Goal: Transaction & Acquisition: Purchase product/service

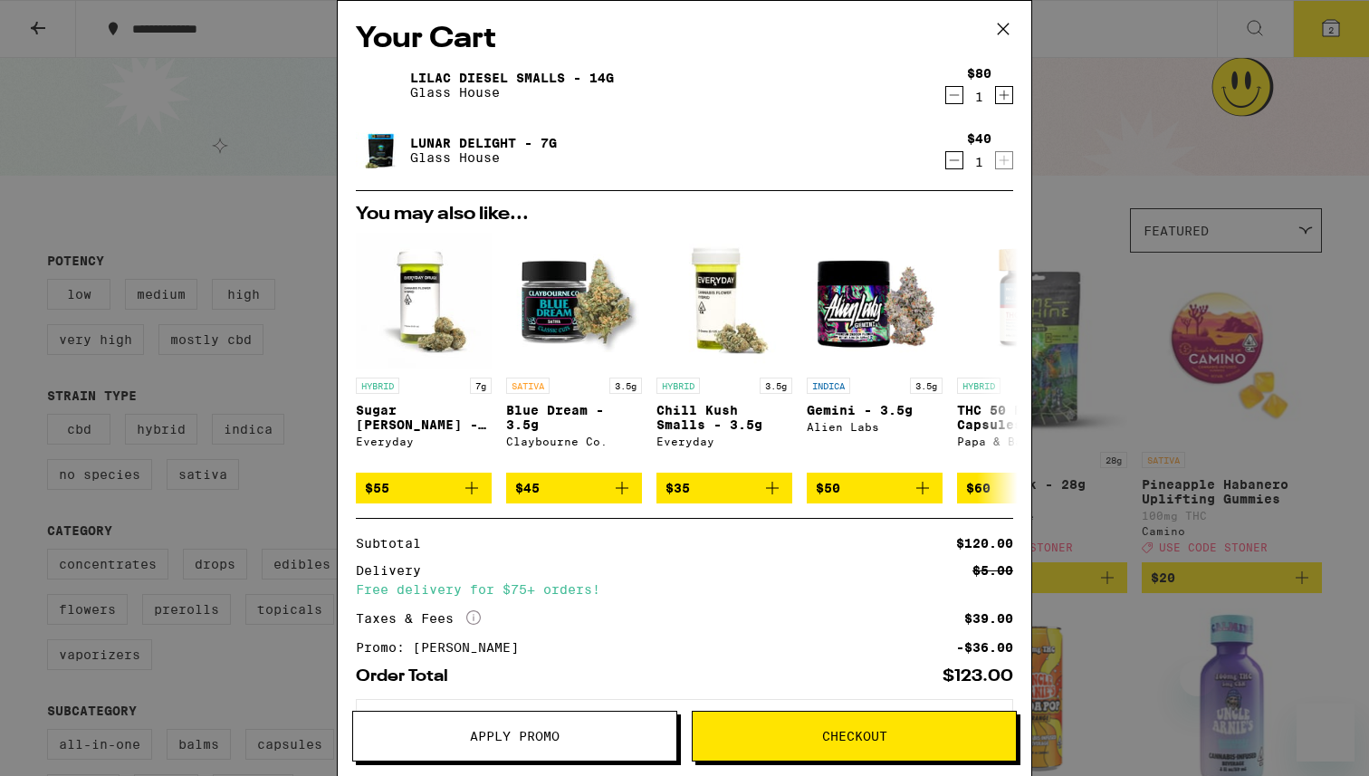
click at [1007, 23] on icon at bounding box center [1003, 28] width 27 height 27
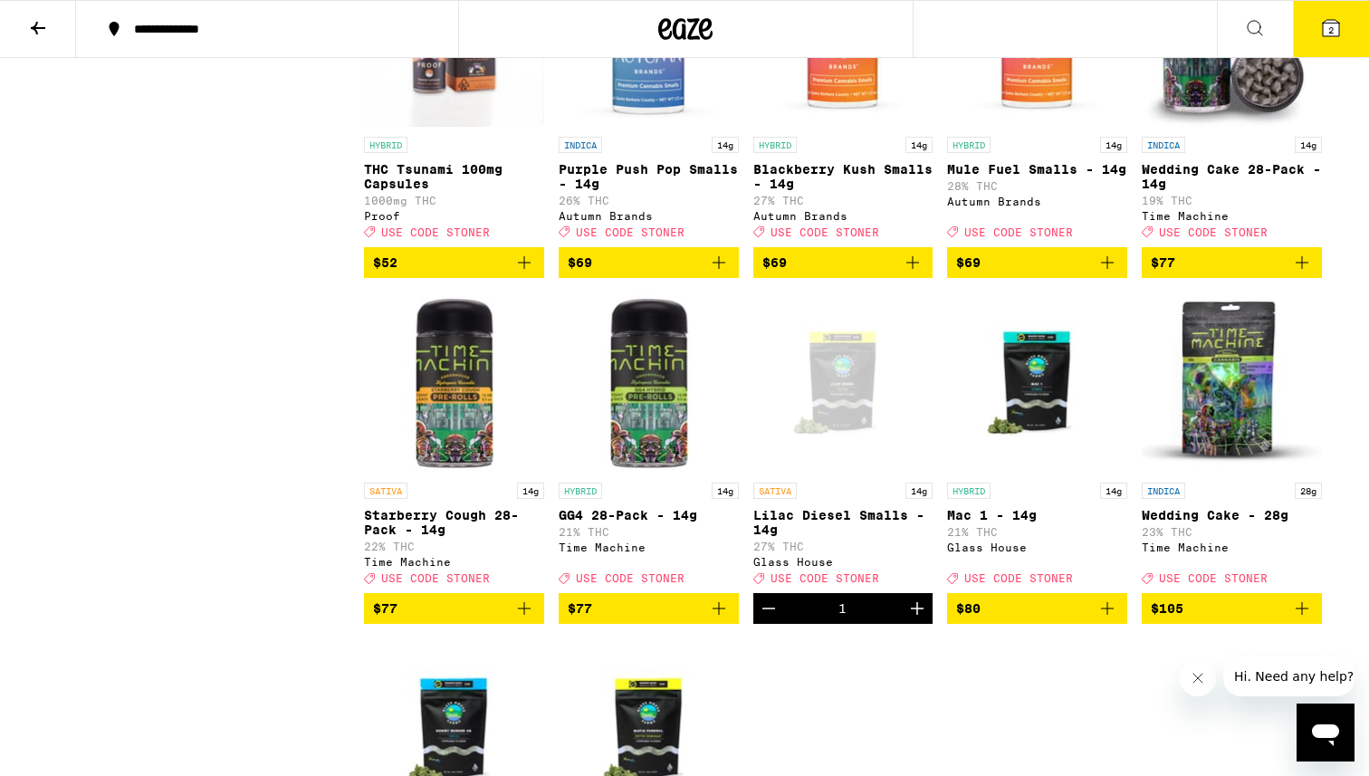
scroll to position [7581, 0]
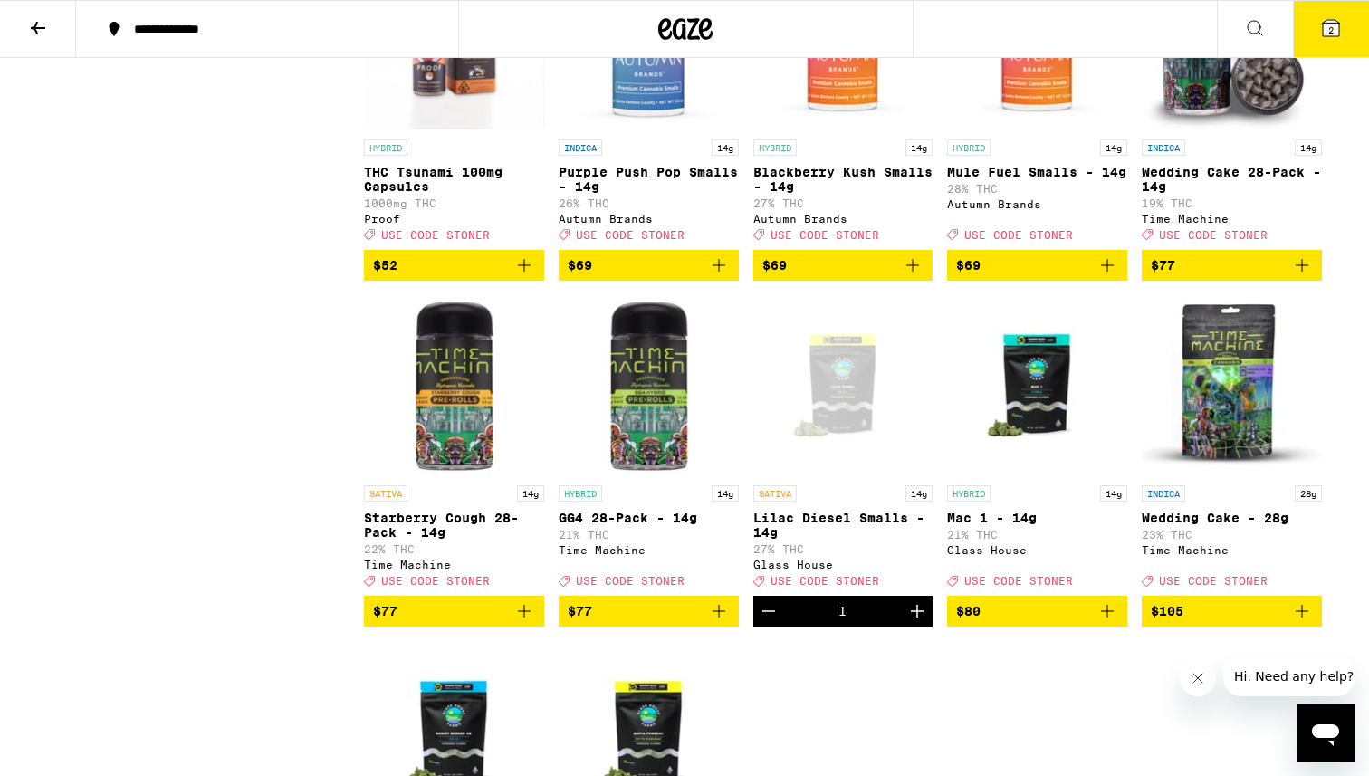
click at [1335, 50] on button "2" at bounding box center [1331, 29] width 76 height 56
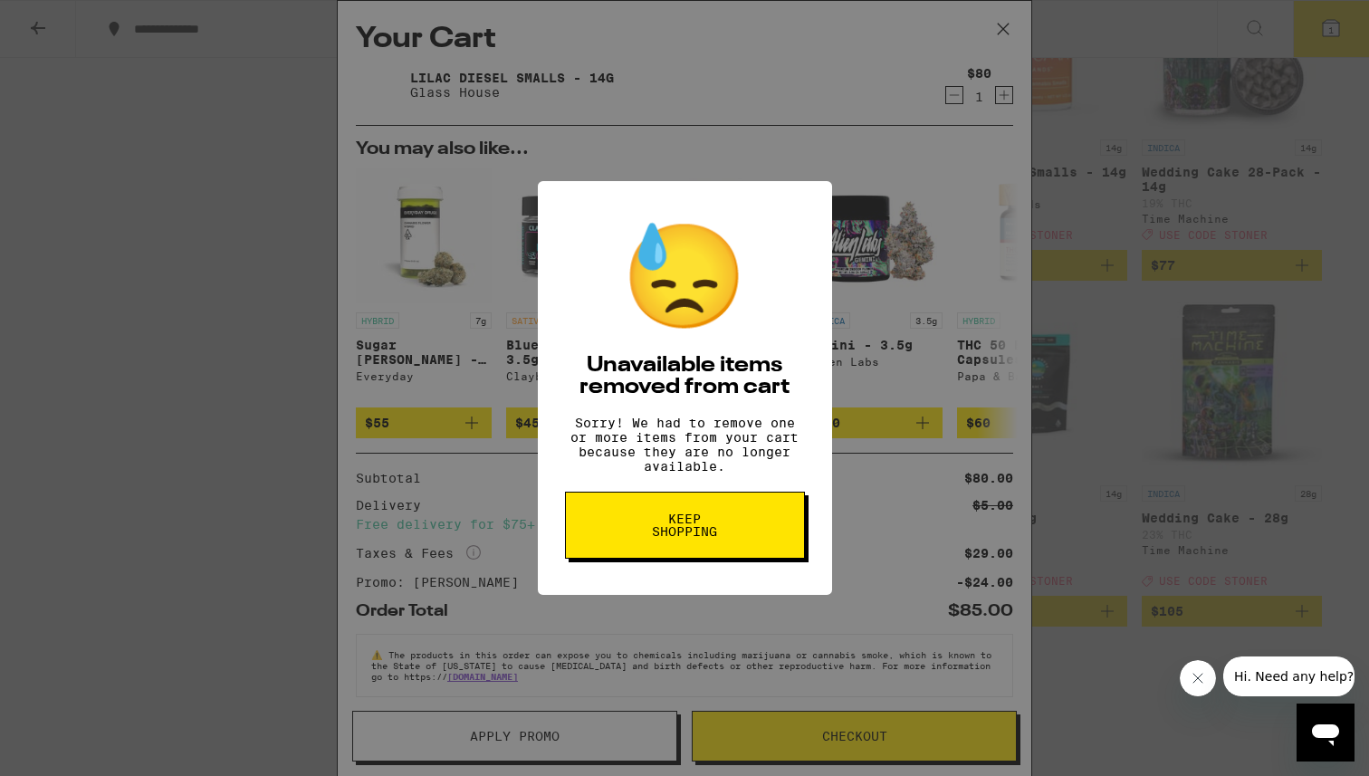
click at [727, 526] on span "Keep Shopping" at bounding box center [684, 524] width 93 height 25
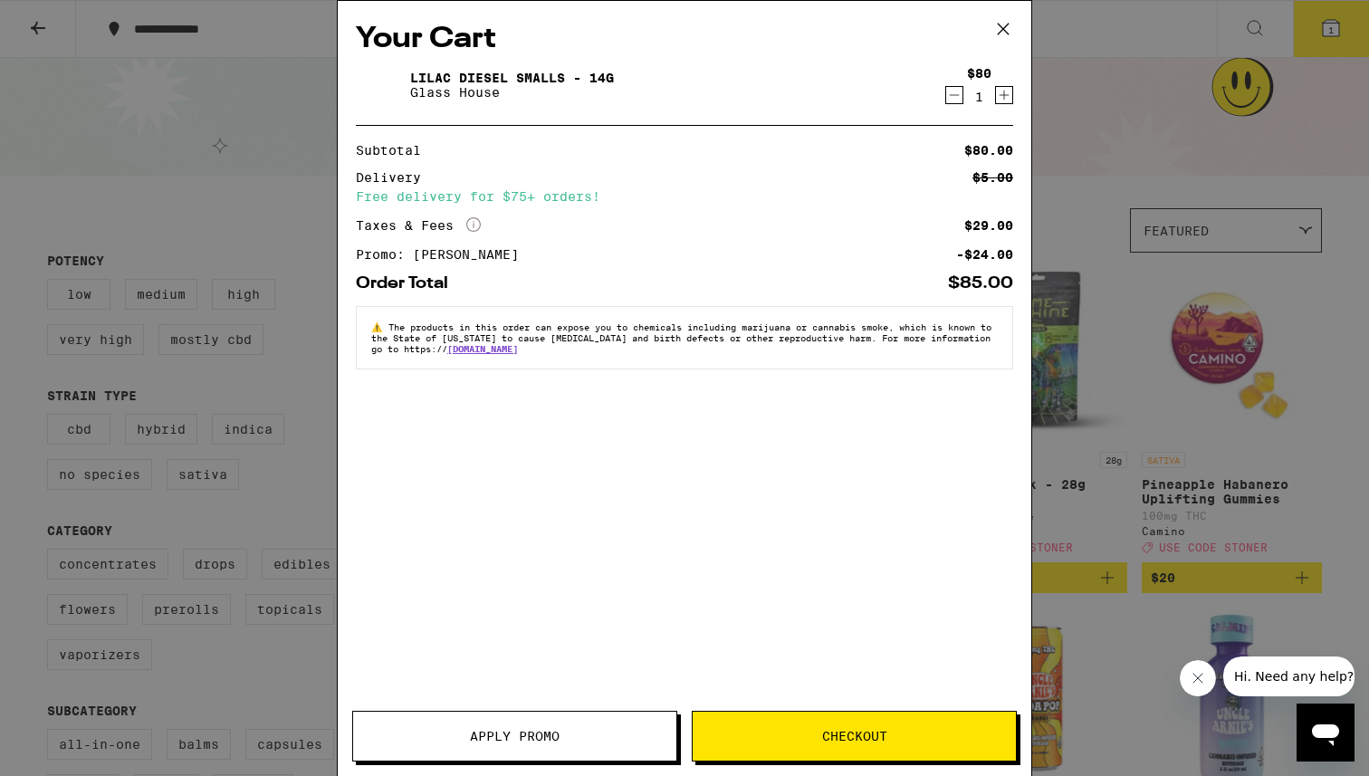
click at [1011, 30] on icon at bounding box center [1003, 28] width 27 height 27
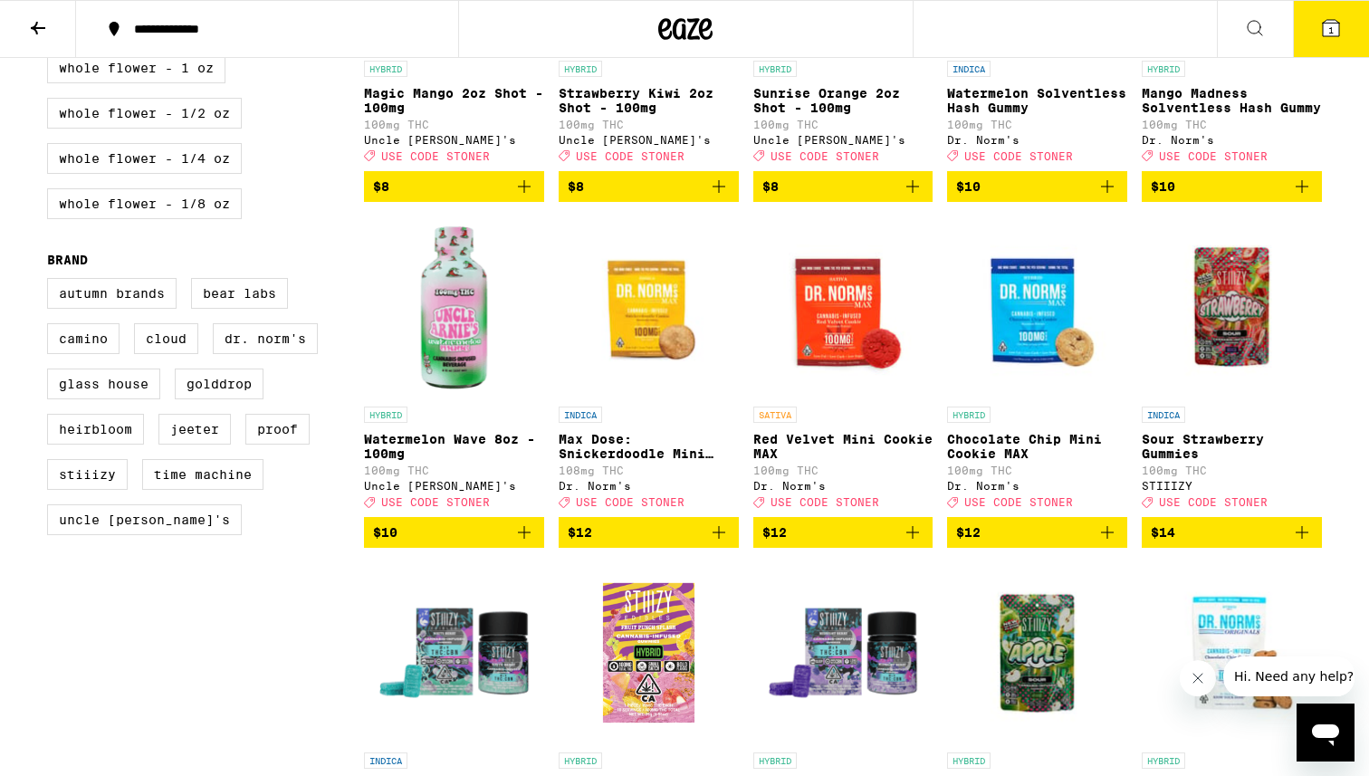
scroll to position [1159, 0]
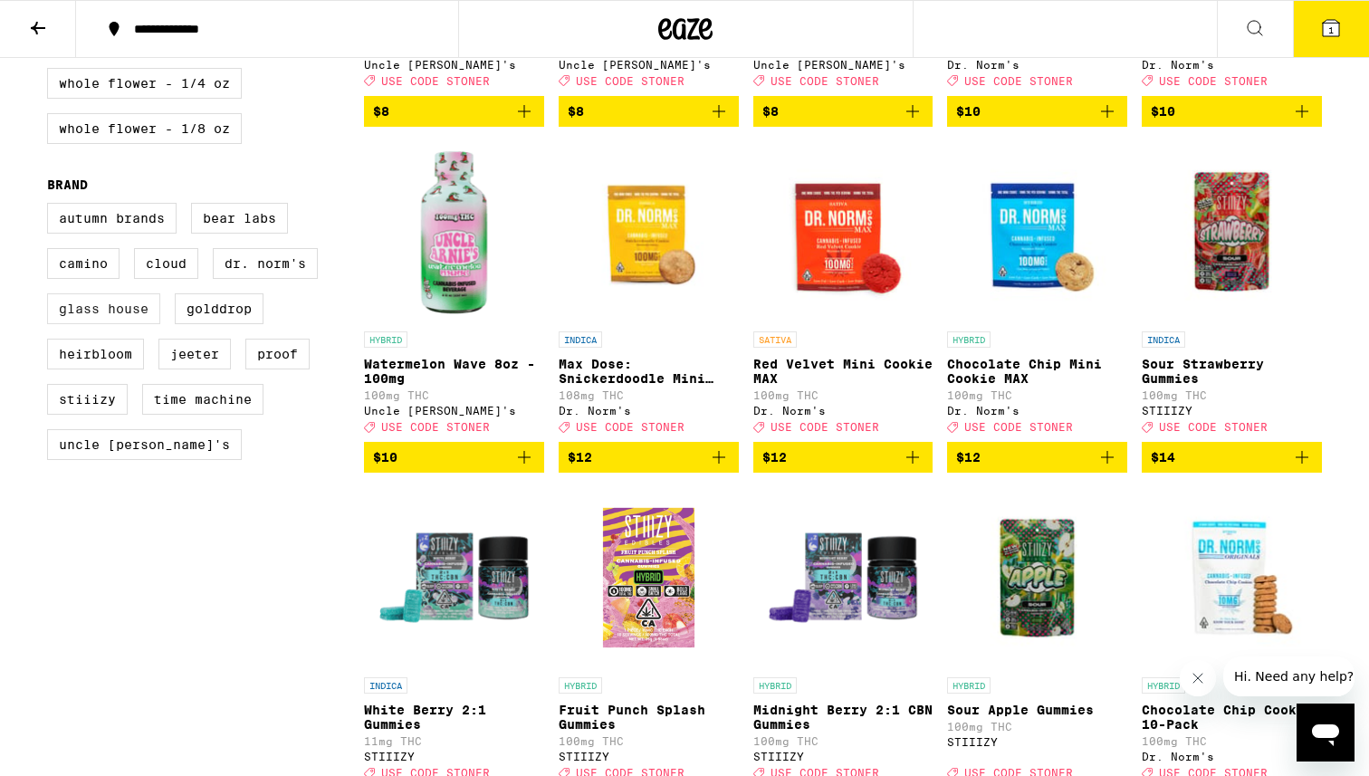
click at [139, 324] on label "Glass House" at bounding box center [103, 308] width 113 height 31
click at [52, 206] on input "Glass House" at bounding box center [51, 206] width 1 height 1
checkbox input "true"
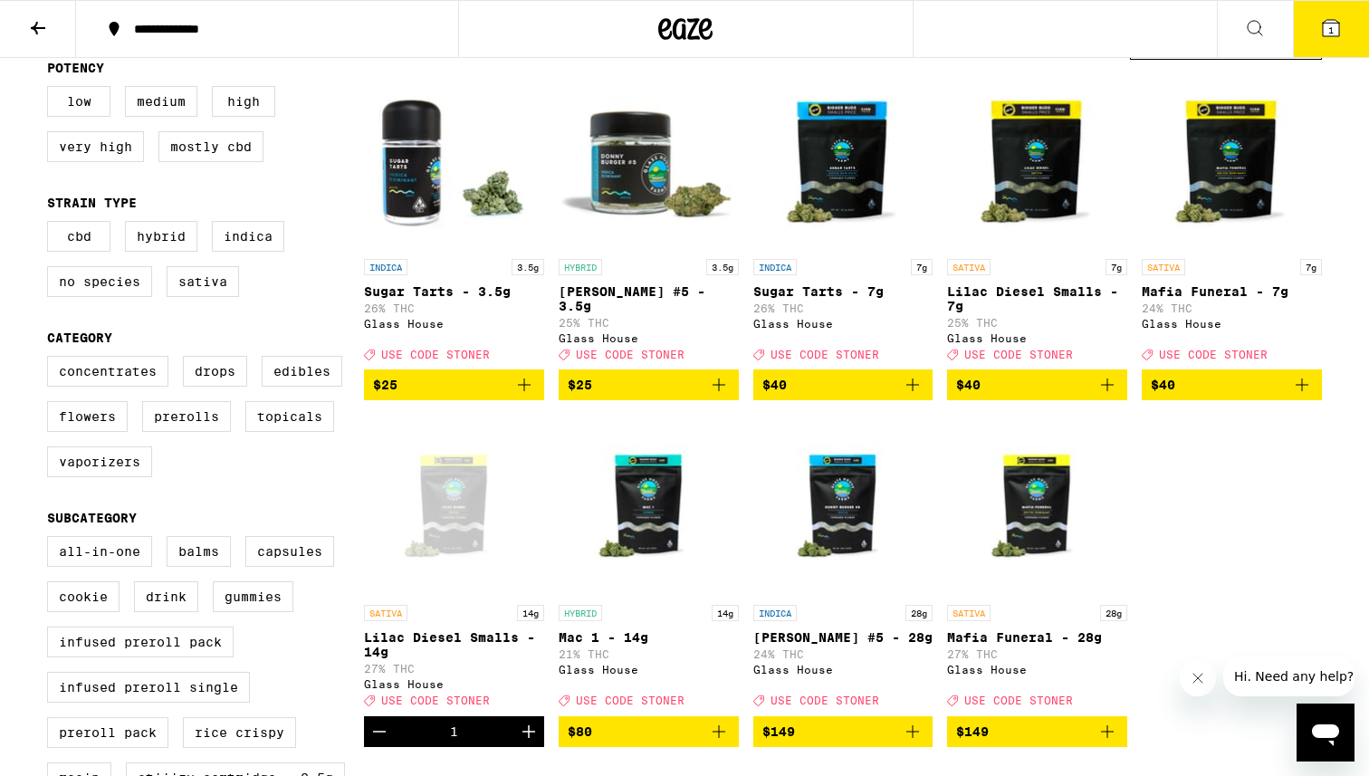
scroll to position [200, 0]
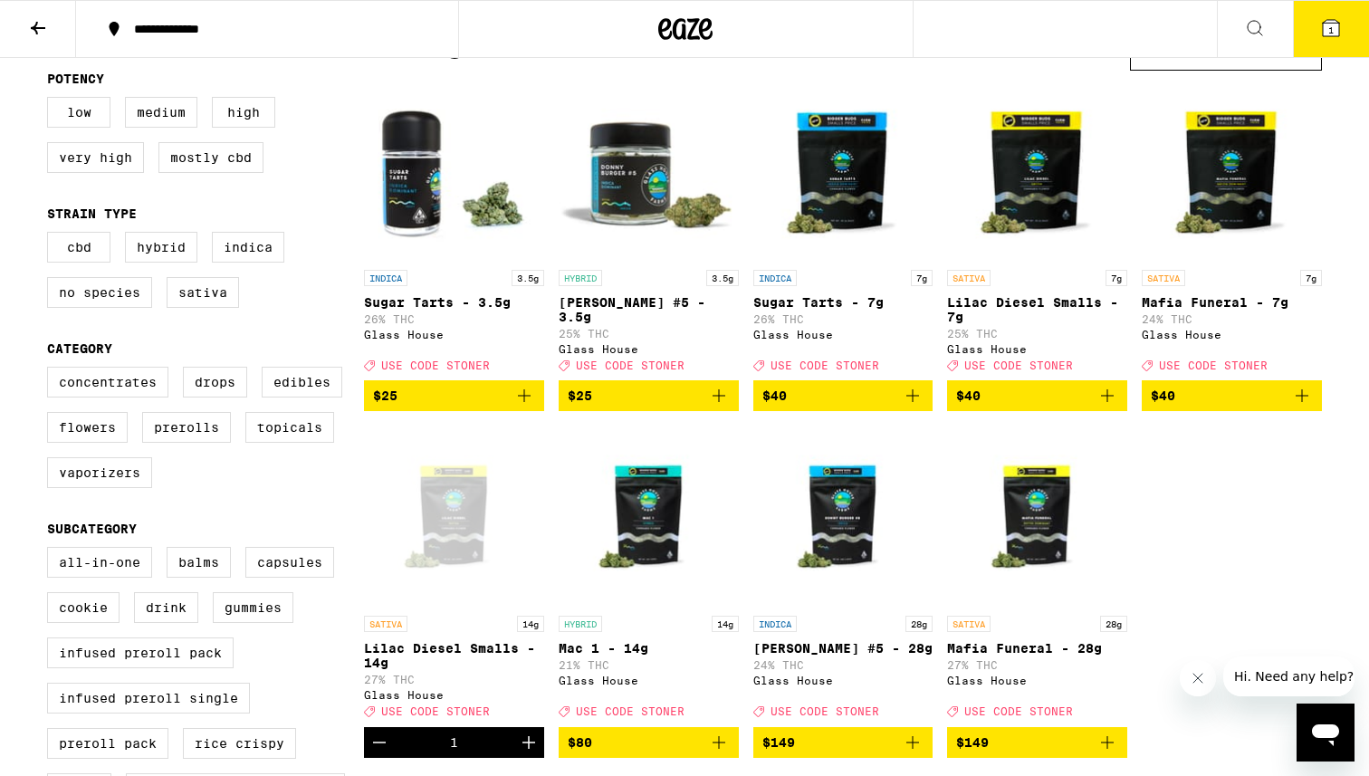
scroll to position [156, 0]
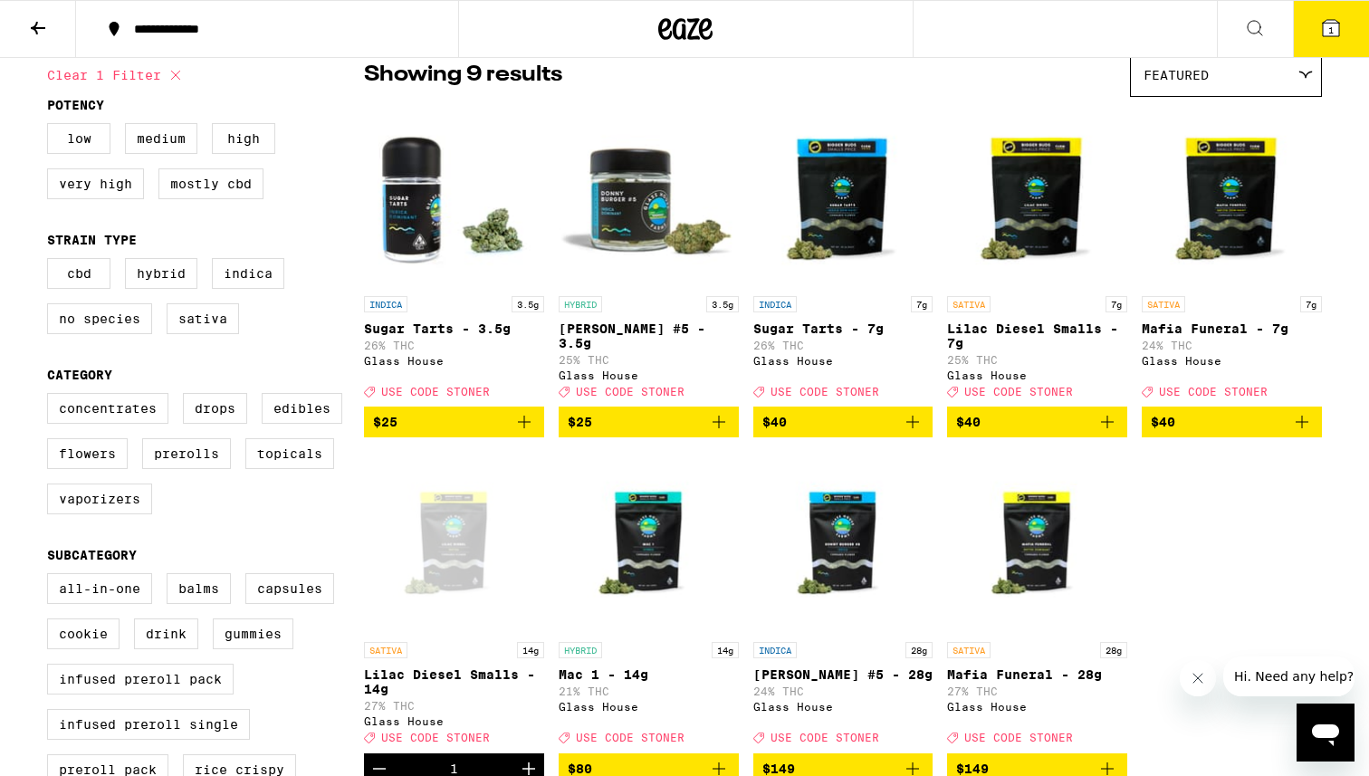
click at [592, 338] on p "[PERSON_NAME] #5 - 3.5g" at bounding box center [649, 335] width 180 height 29
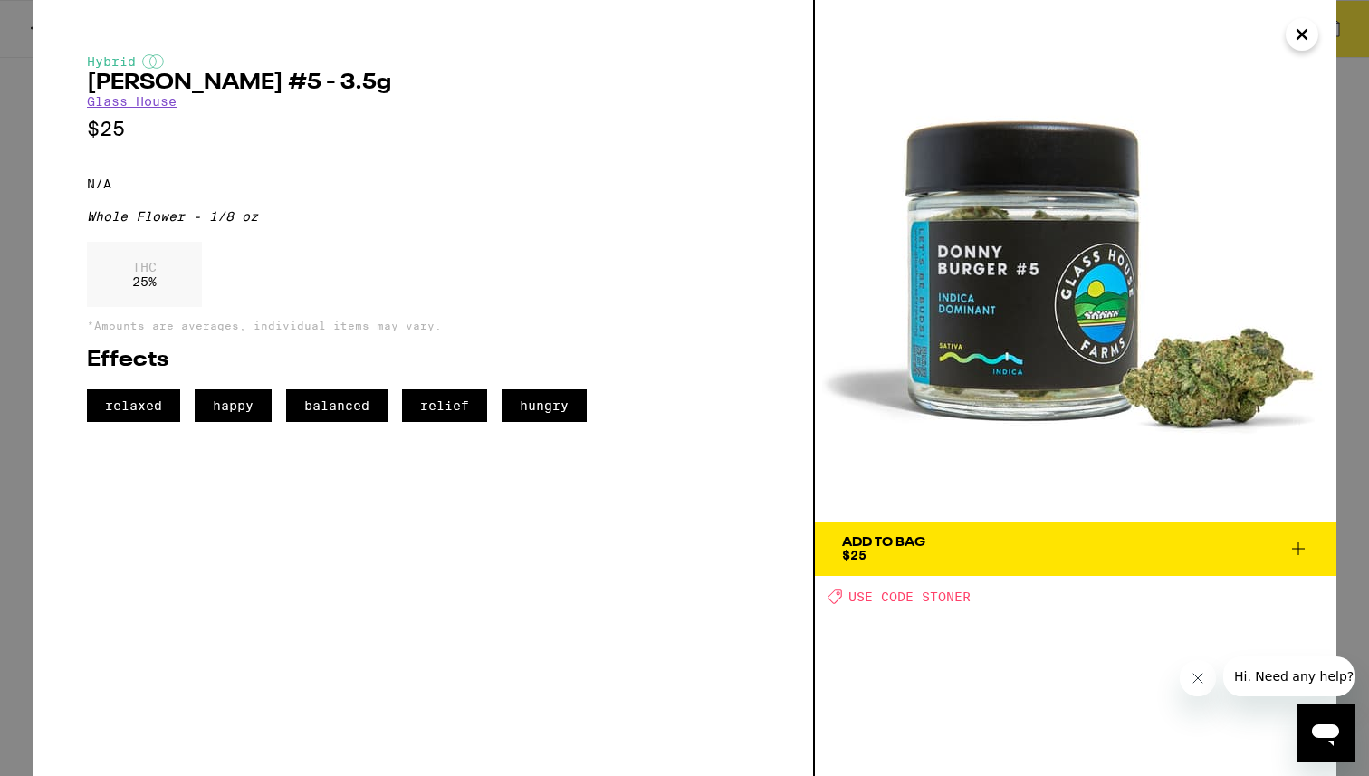
click at [1302, 42] on icon "Close" at bounding box center [1302, 34] width 22 height 27
